Goal: Task Accomplishment & Management: Use online tool/utility

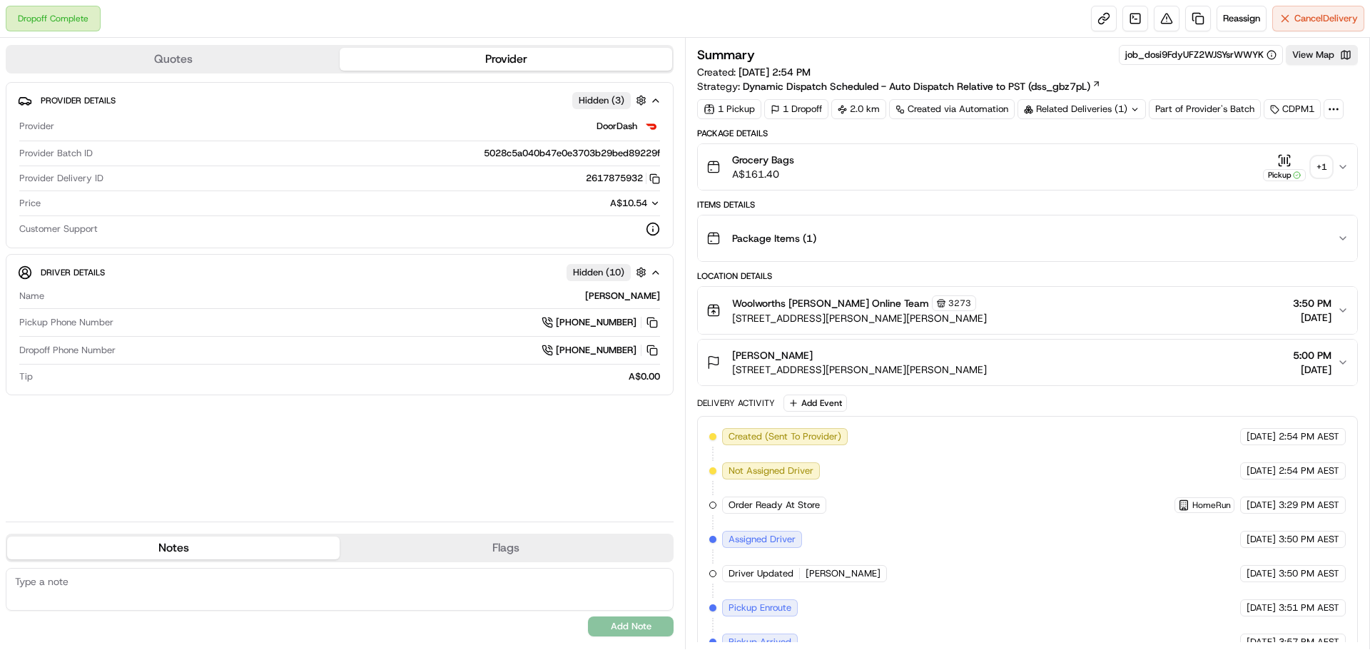
click at [1315, 160] on div "+ 1" at bounding box center [1322, 167] width 20 height 20
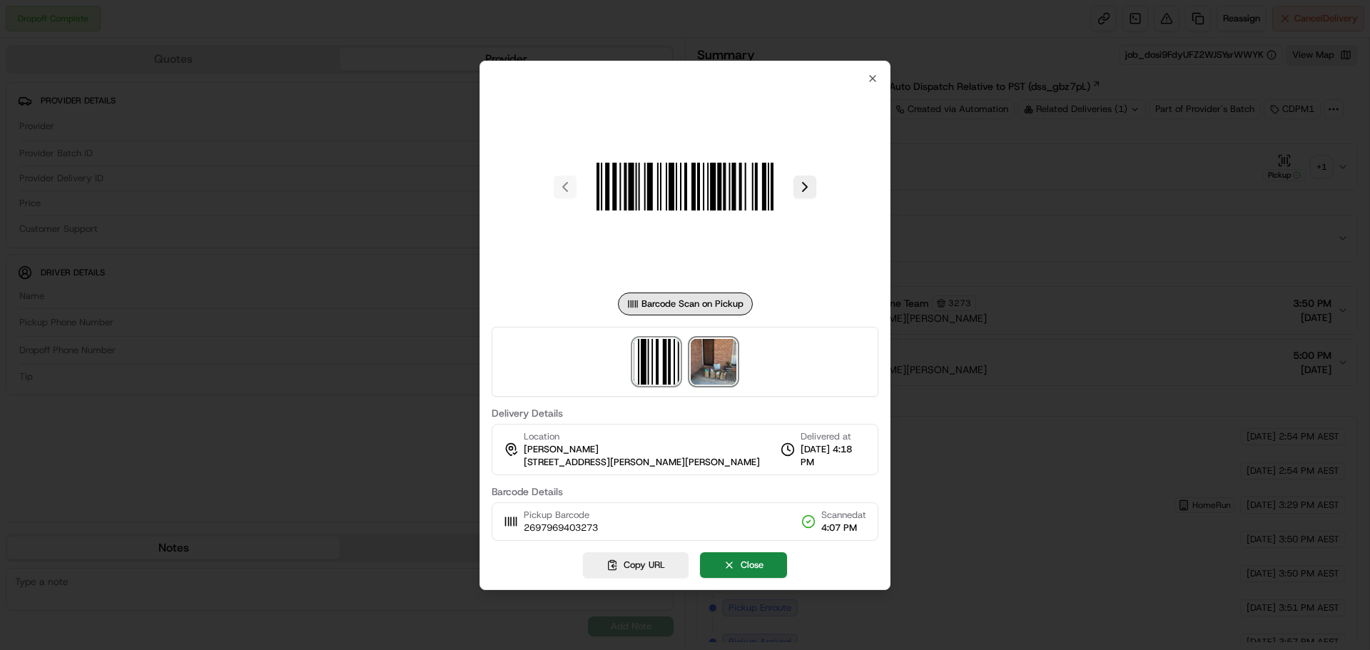
click at [731, 350] on img at bounding box center [714, 362] width 46 height 46
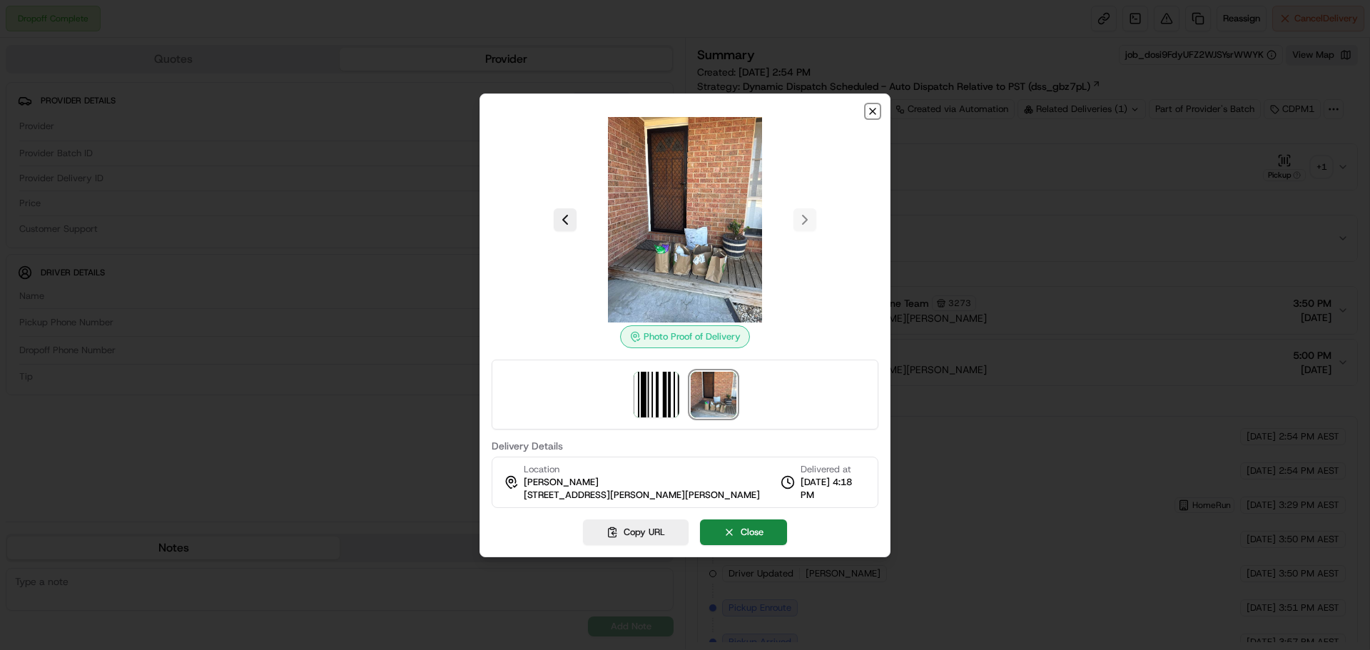
click at [873, 114] on icon "button" at bounding box center [872, 111] width 11 height 11
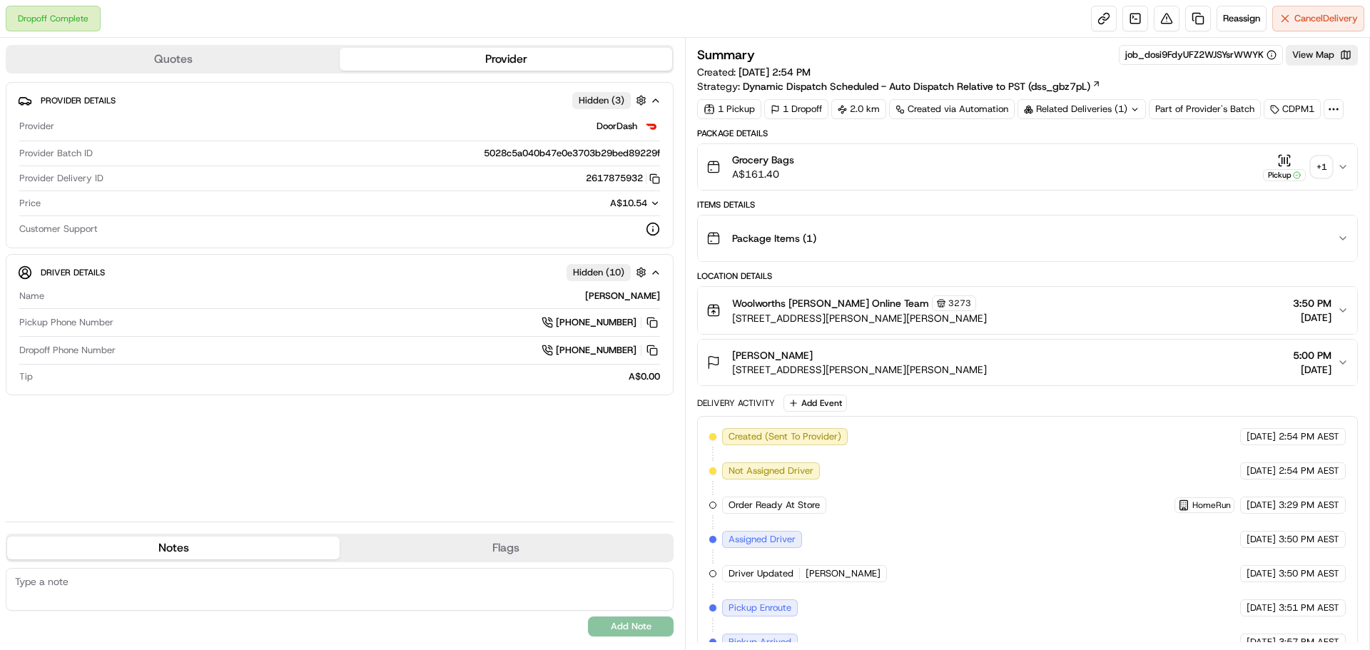
click at [1314, 170] on div "+ 1" at bounding box center [1322, 167] width 20 height 20
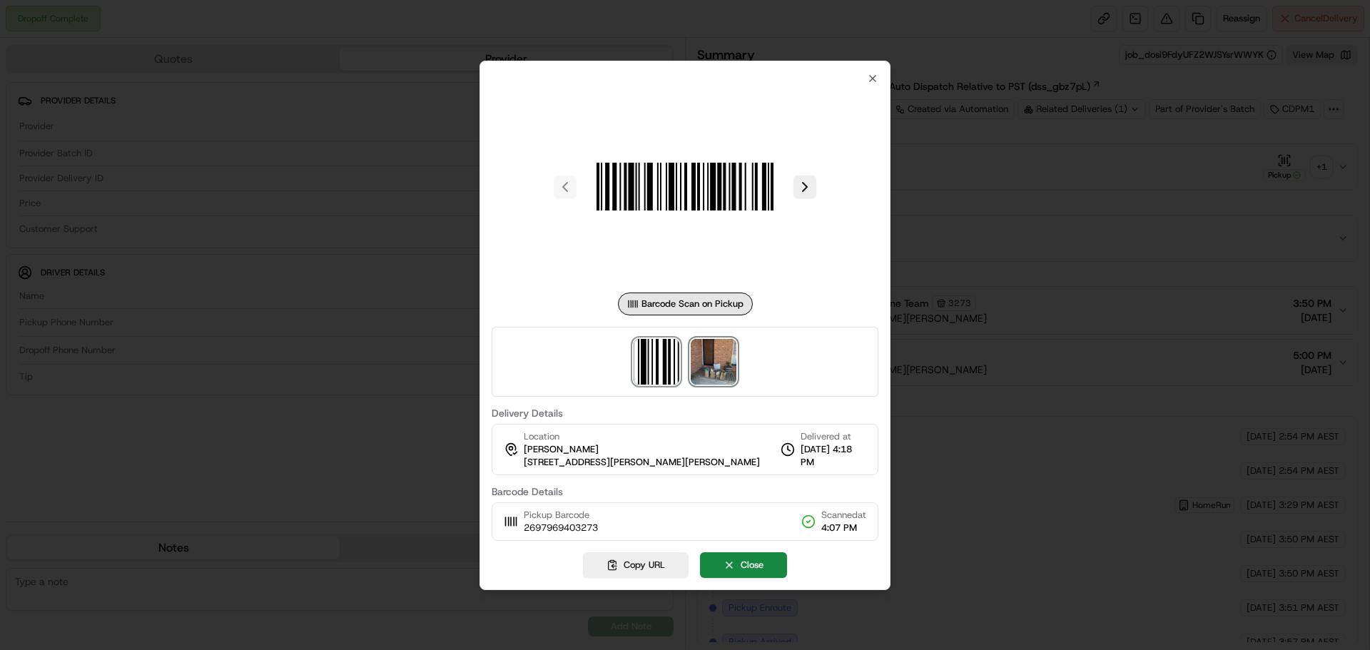
click at [706, 367] on img at bounding box center [714, 362] width 46 height 46
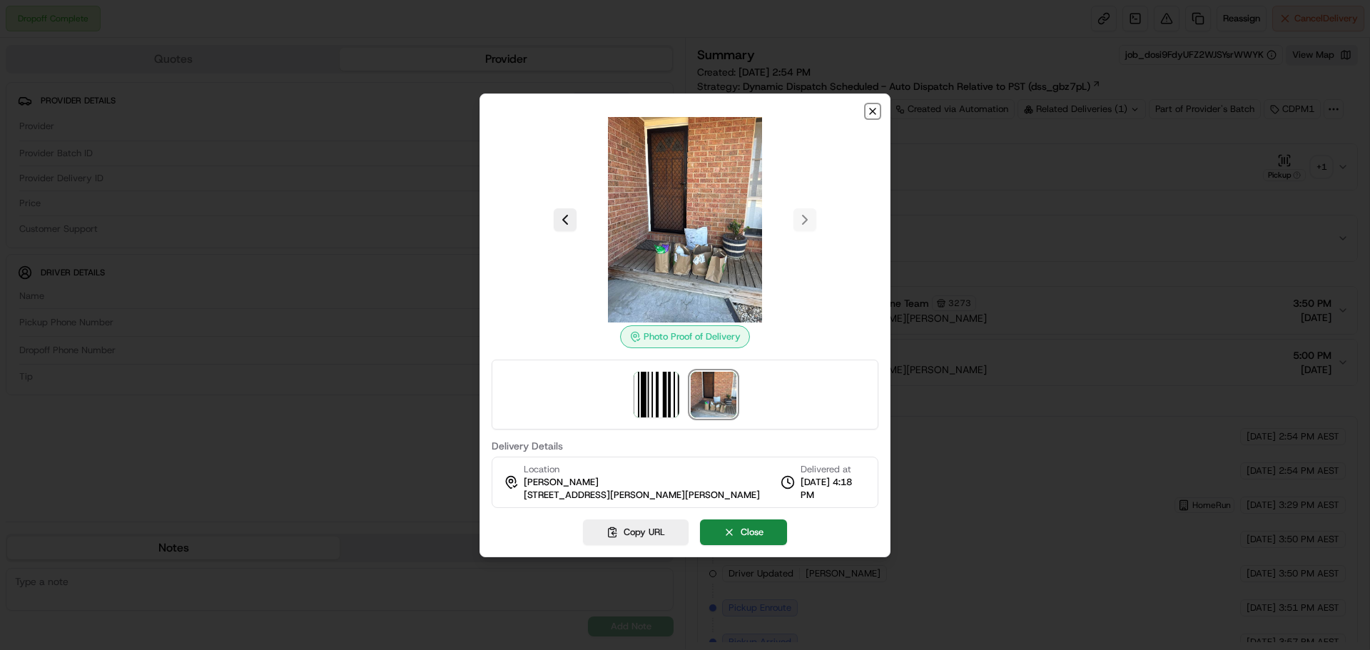
click at [871, 112] on icon "button" at bounding box center [873, 111] width 6 height 6
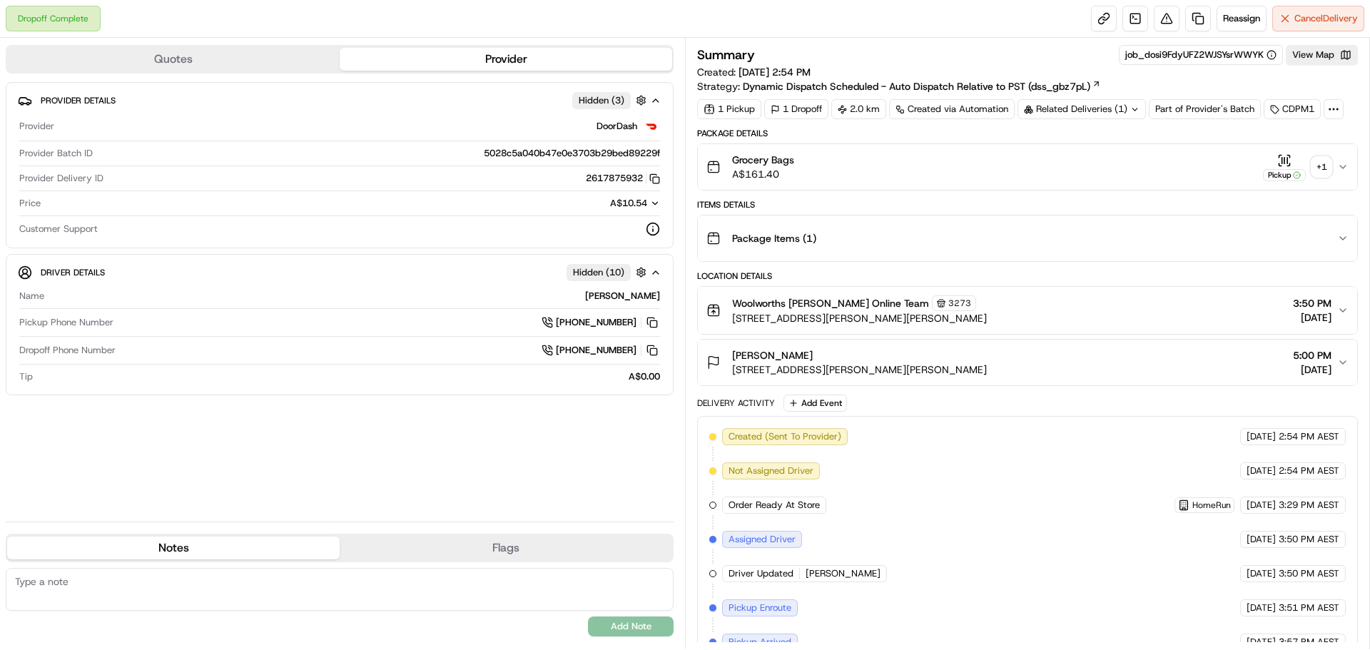
click at [1325, 166] on div "+ 1" at bounding box center [1322, 167] width 20 height 20
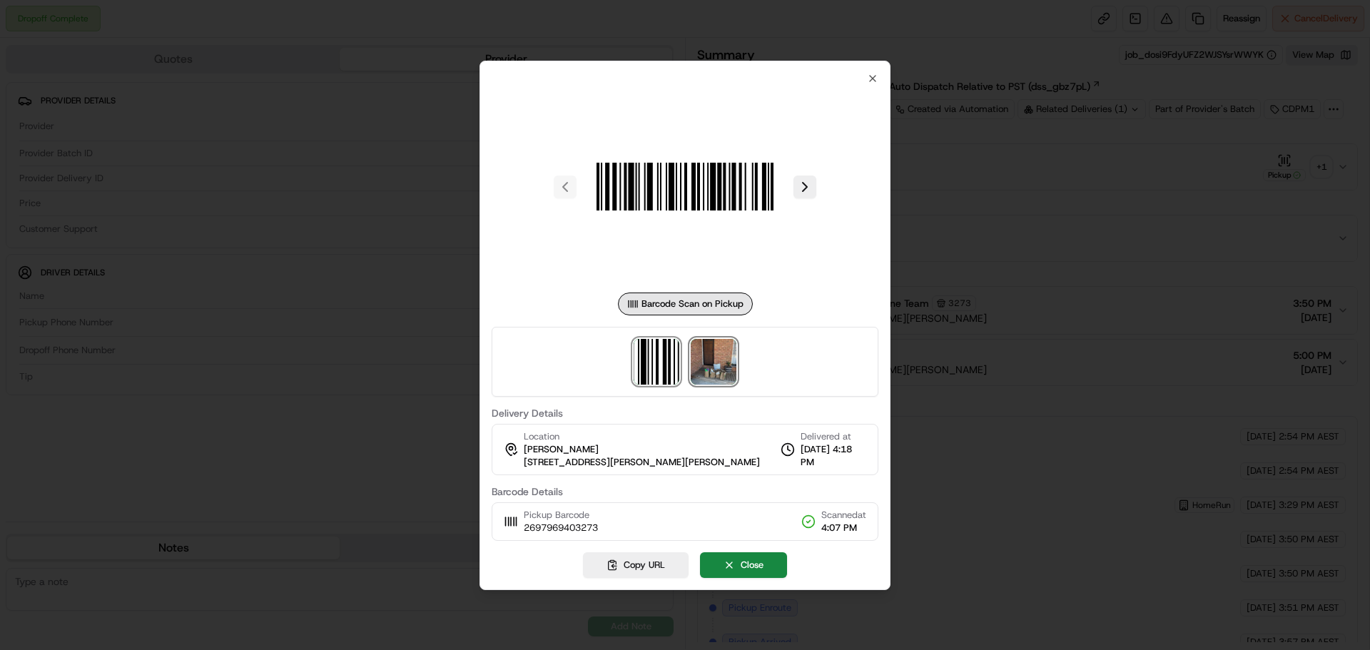
click at [702, 360] on img at bounding box center [714, 362] width 46 height 46
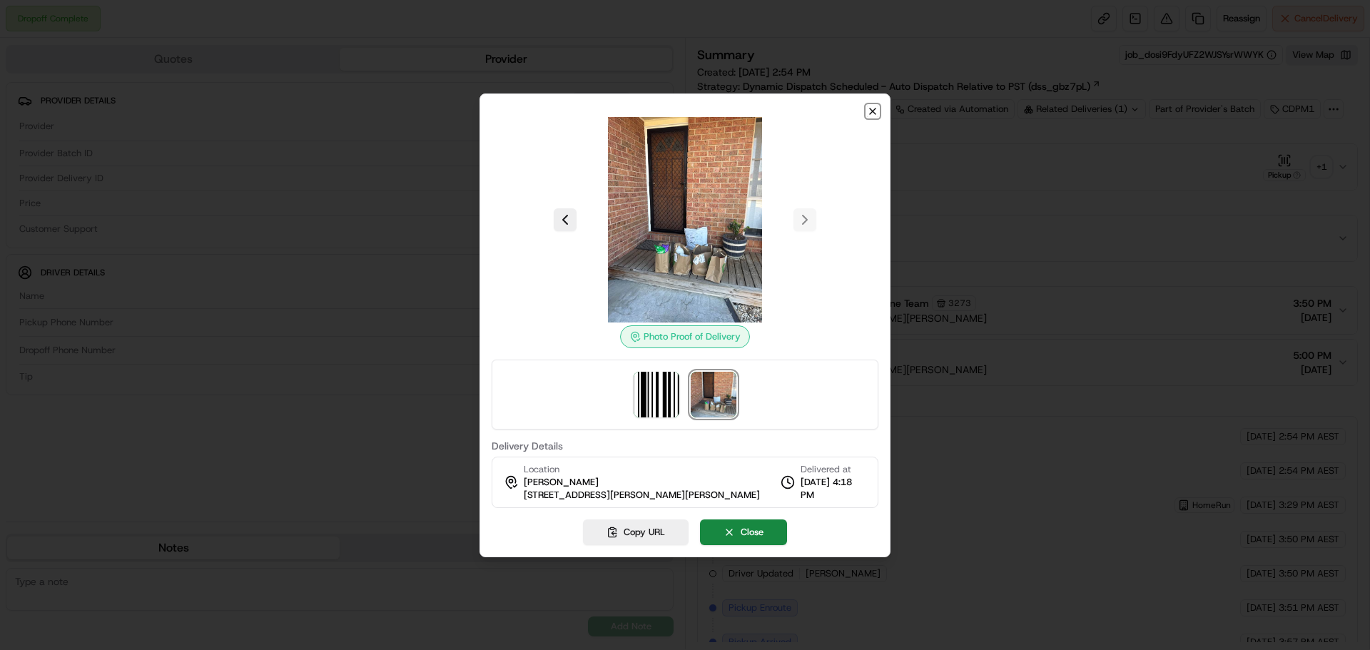
click at [872, 111] on icon "button" at bounding box center [873, 111] width 6 height 6
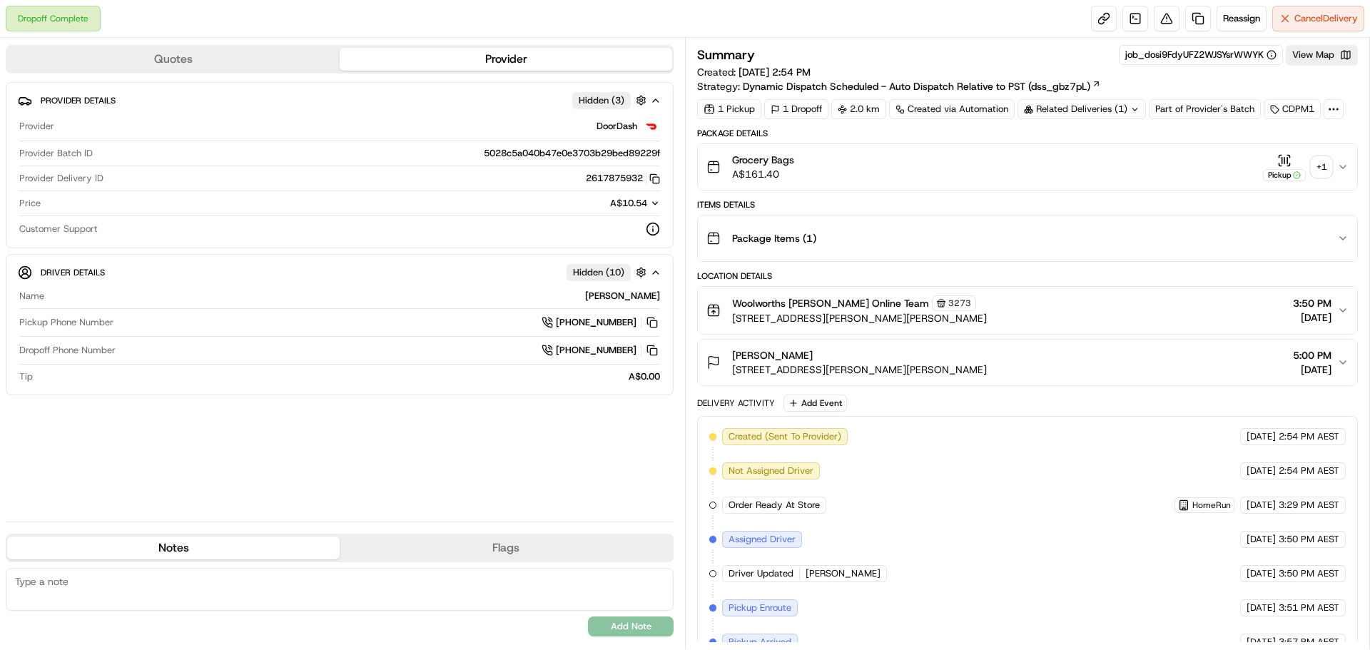
click at [1317, 174] on div "+ 1" at bounding box center [1322, 167] width 20 height 20
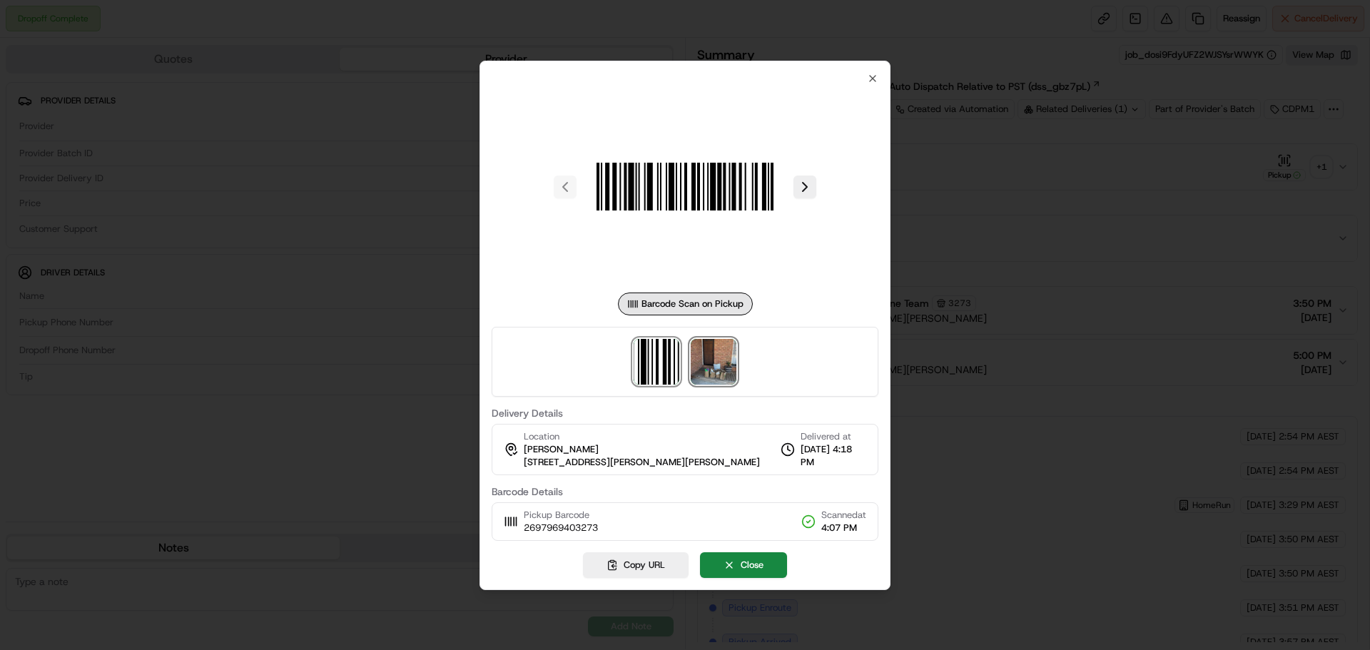
click at [714, 358] on img at bounding box center [714, 362] width 46 height 46
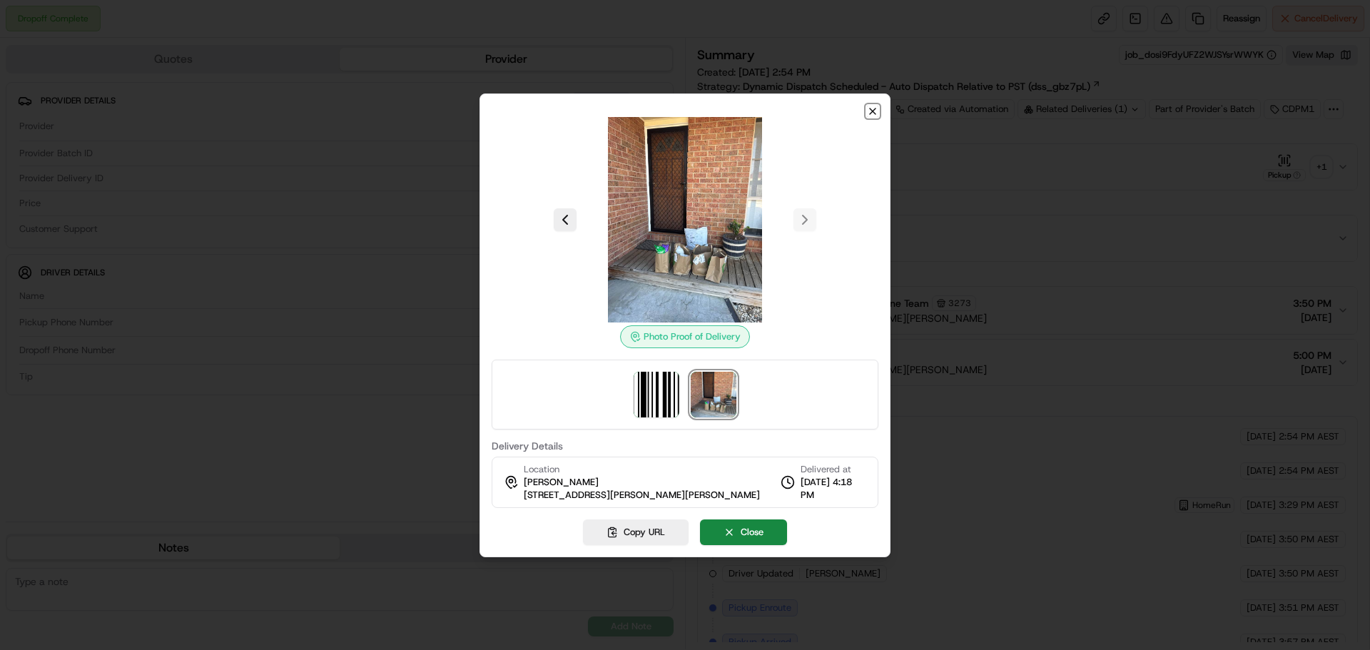
click at [868, 111] on icon "button" at bounding box center [872, 111] width 11 height 11
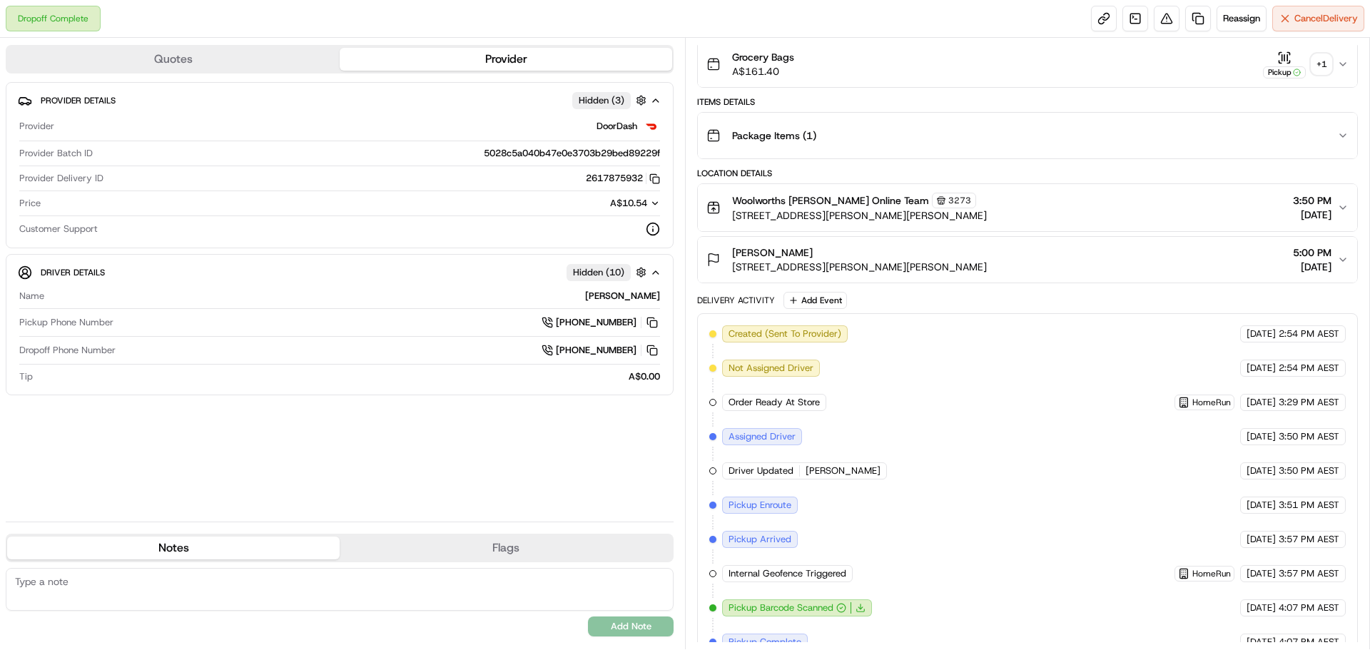
scroll to position [226, 0]
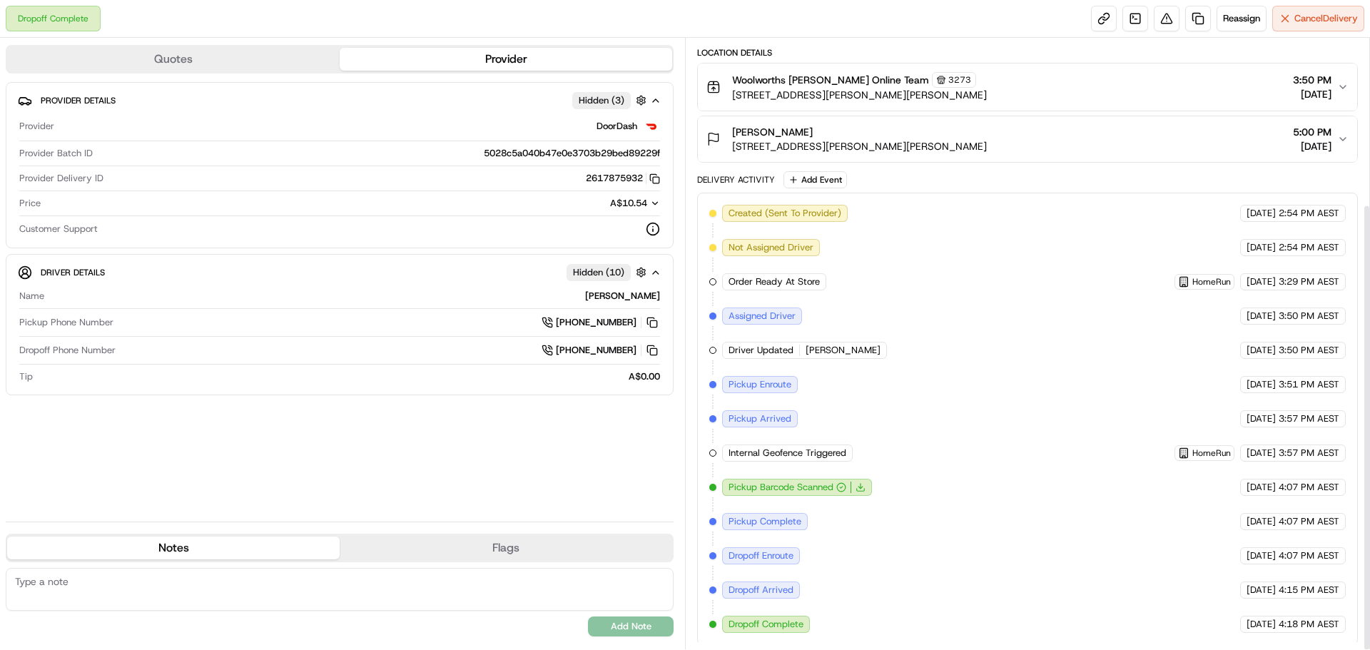
scroll to position [226, 0]
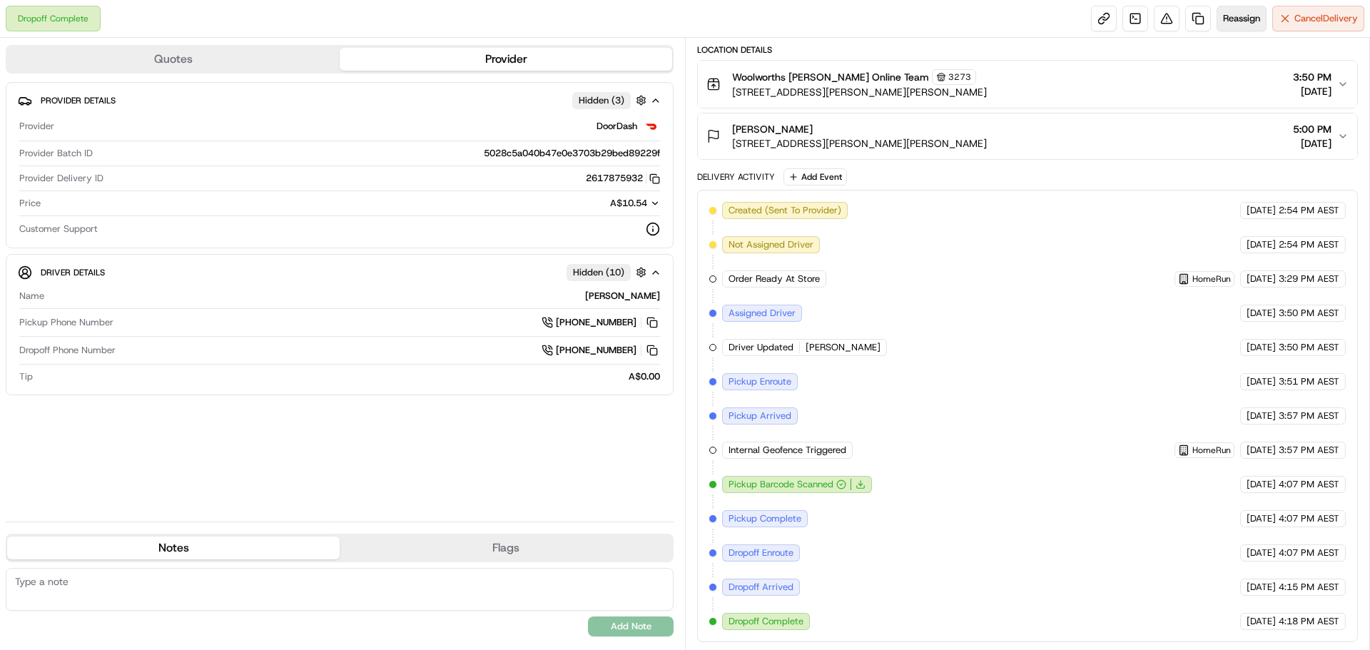
click at [1229, 24] on span "Reassign" at bounding box center [1241, 18] width 37 height 13
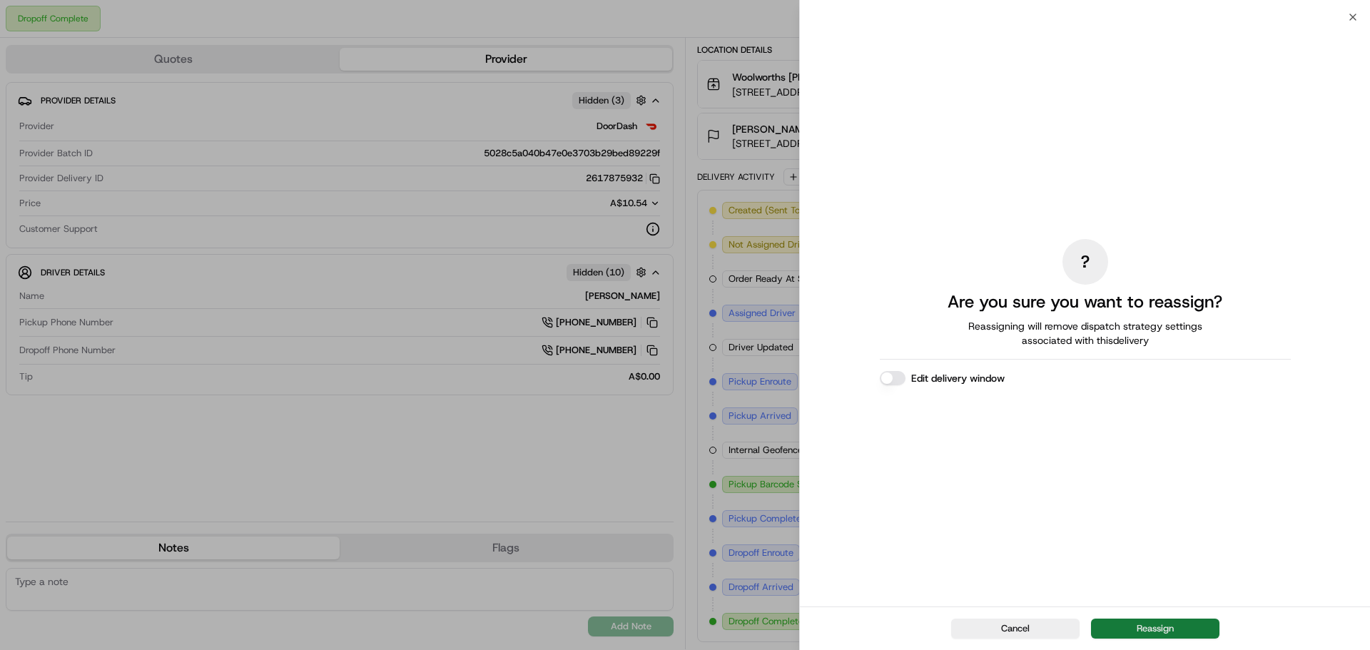
click at [1140, 624] on button "Reassign" at bounding box center [1155, 629] width 128 height 20
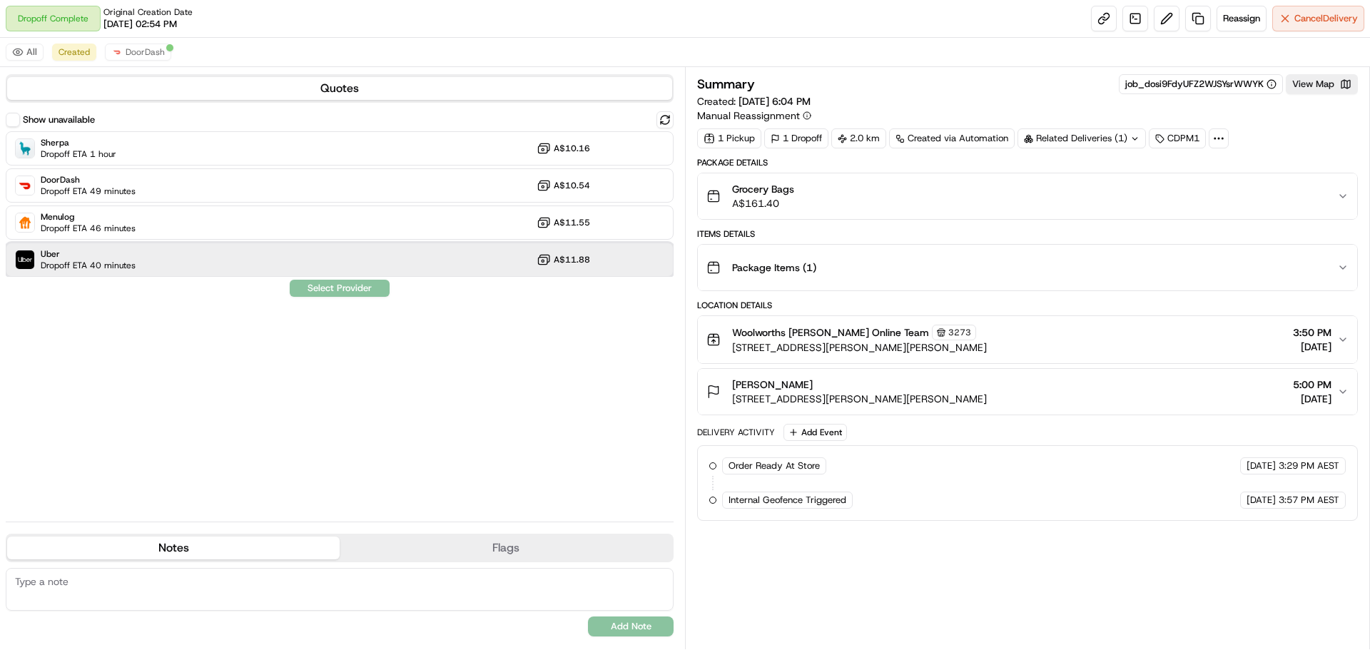
click at [352, 269] on div "Uber Dropoff ETA 40 minutes A$11.88" at bounding box center [340, 260] width 668 height 34
click at [336, 286] on button "Assign Provider" at bounding box center [339, 288] width 101 height 17
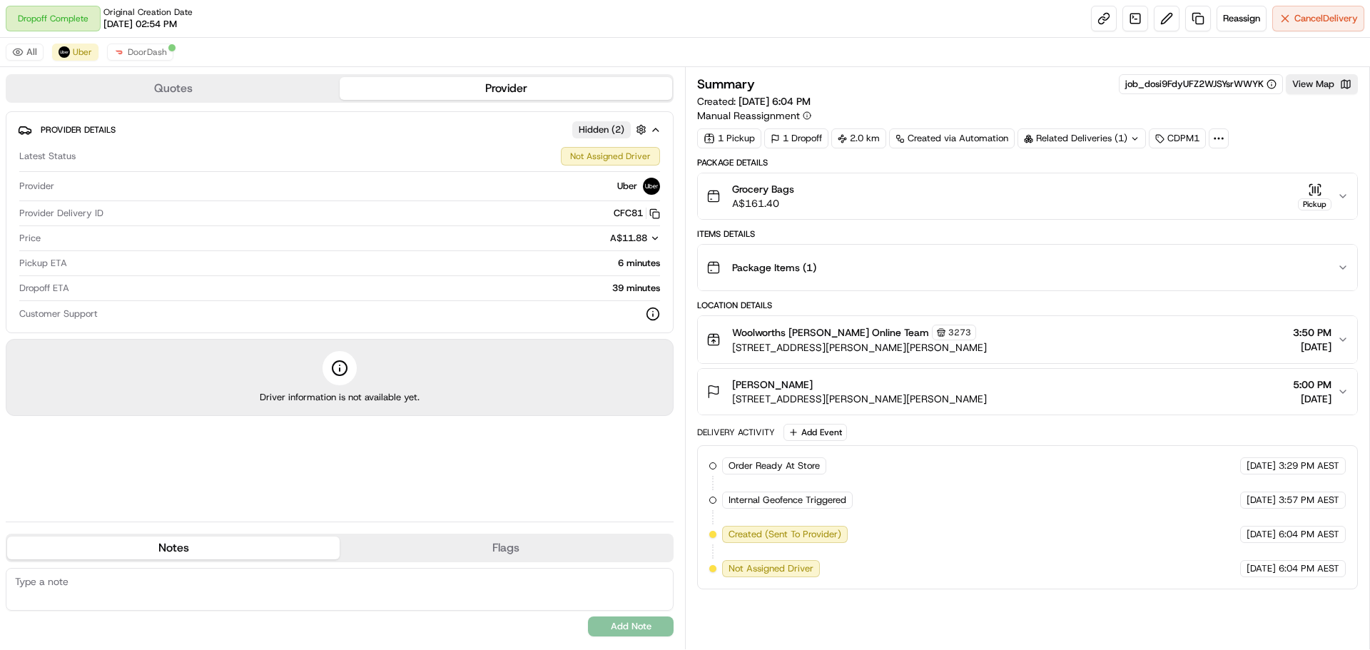
click at [288, 594] on textarea at bounding box center [340, 589] width 668 height 43
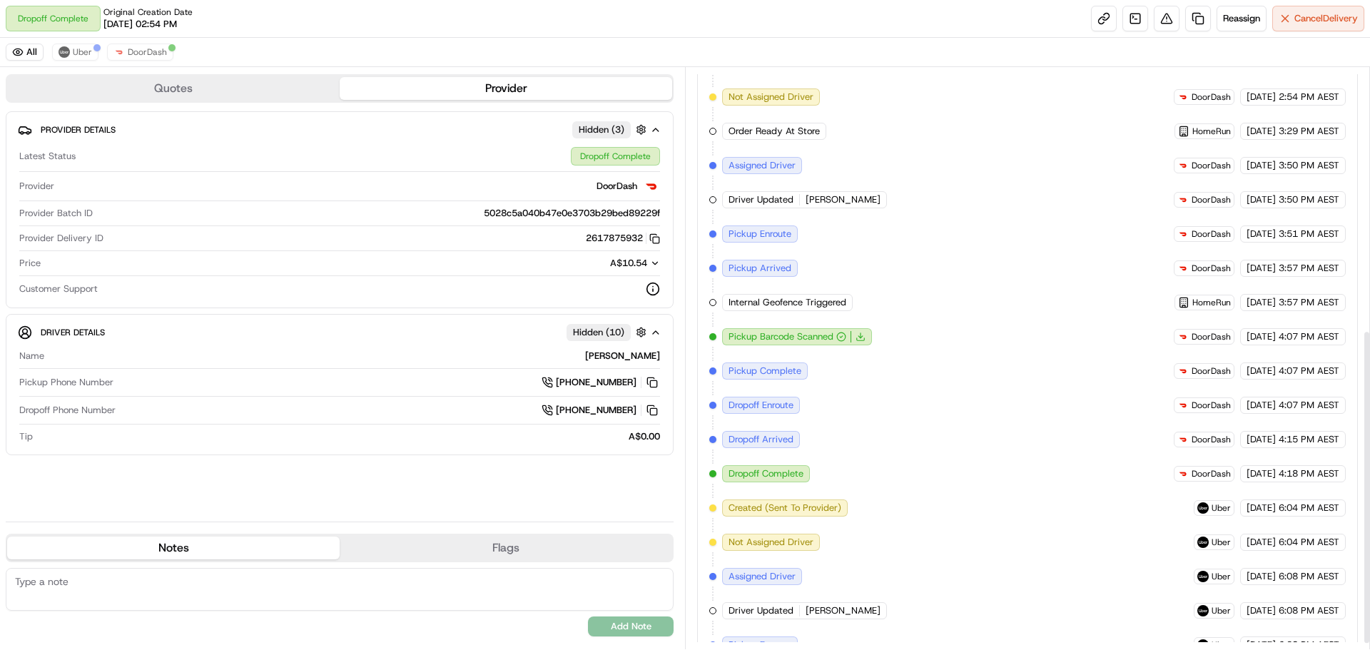
scroll to position [495, 0]
